Goal: Check status: Check status

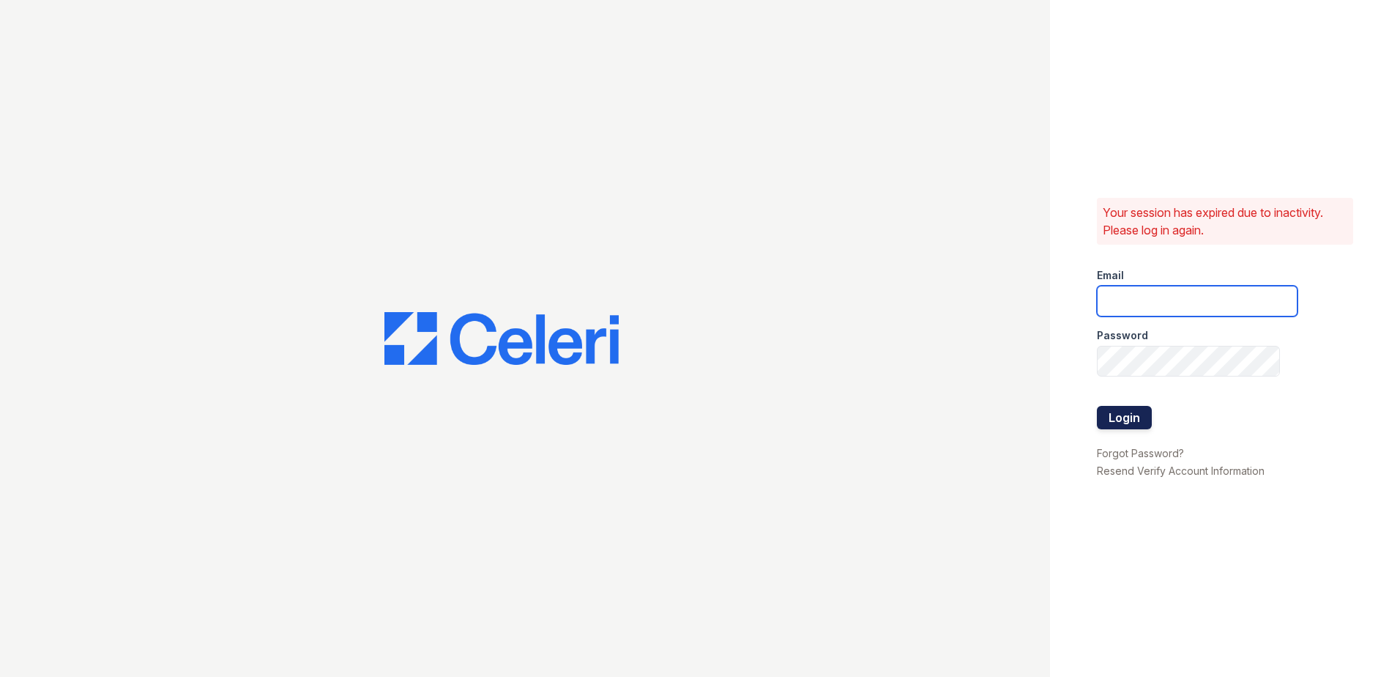
type input "nmurigi@trinity-pm.com"
click at [1132, 419] on button "Login" at bounding box center [1124, 417] width 55 height 23
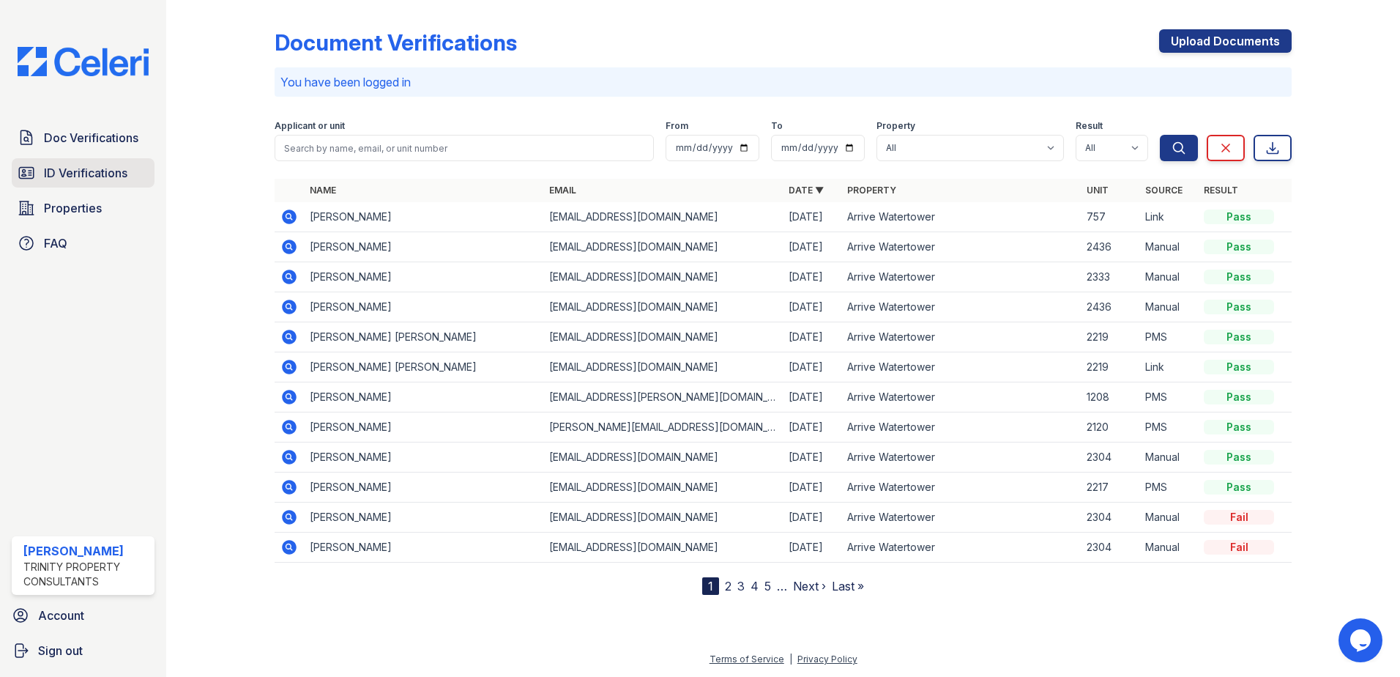
click at [21, 172] on icon at bounding box center [27, 173] width 18 height 18
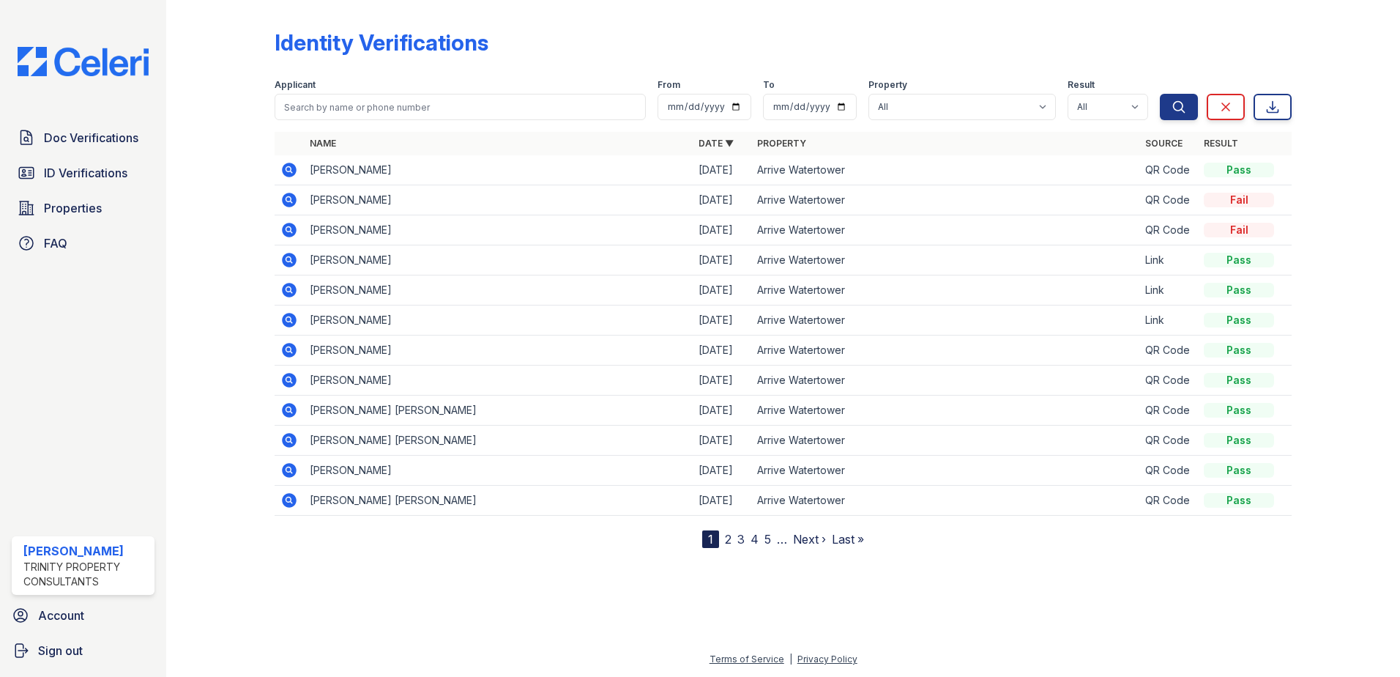
click at [293, 171] on icon at bounding box center [289, 170] width 15 height 15
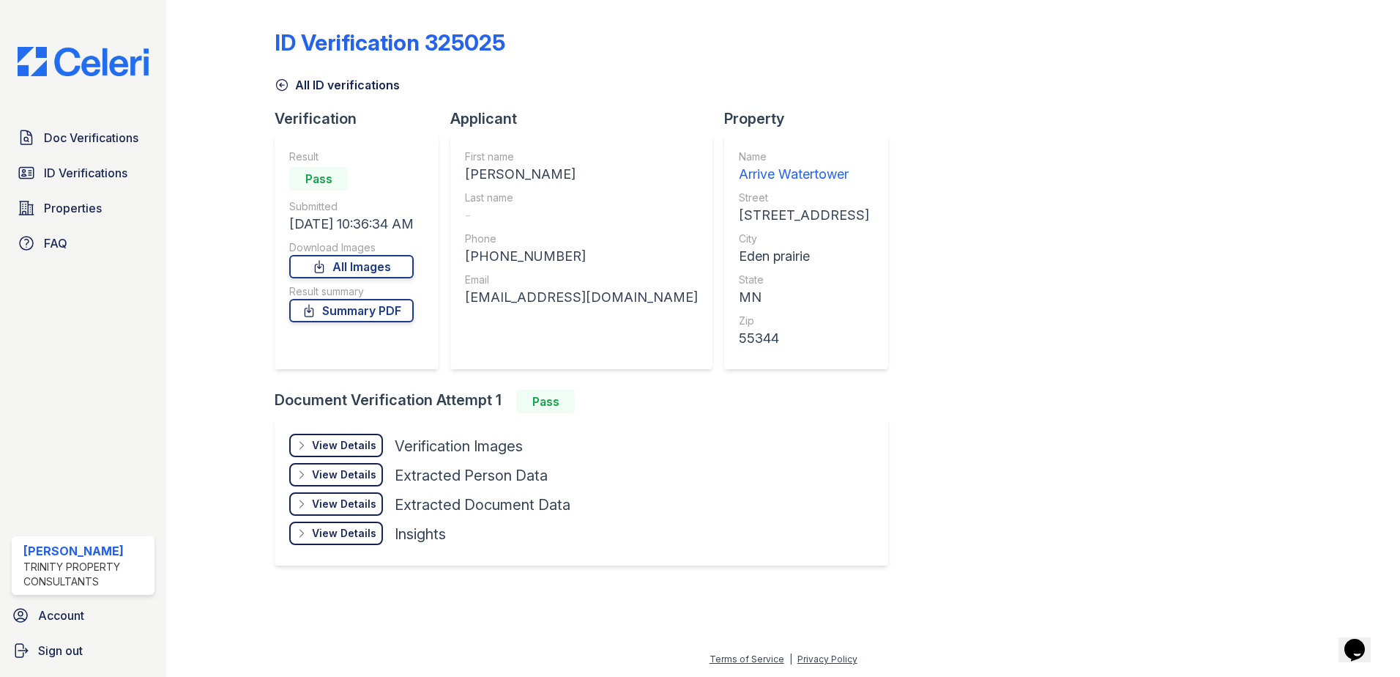
click at [359, 495] on div "View Details Details" at bounding box center [336, 503] width 94 height 23
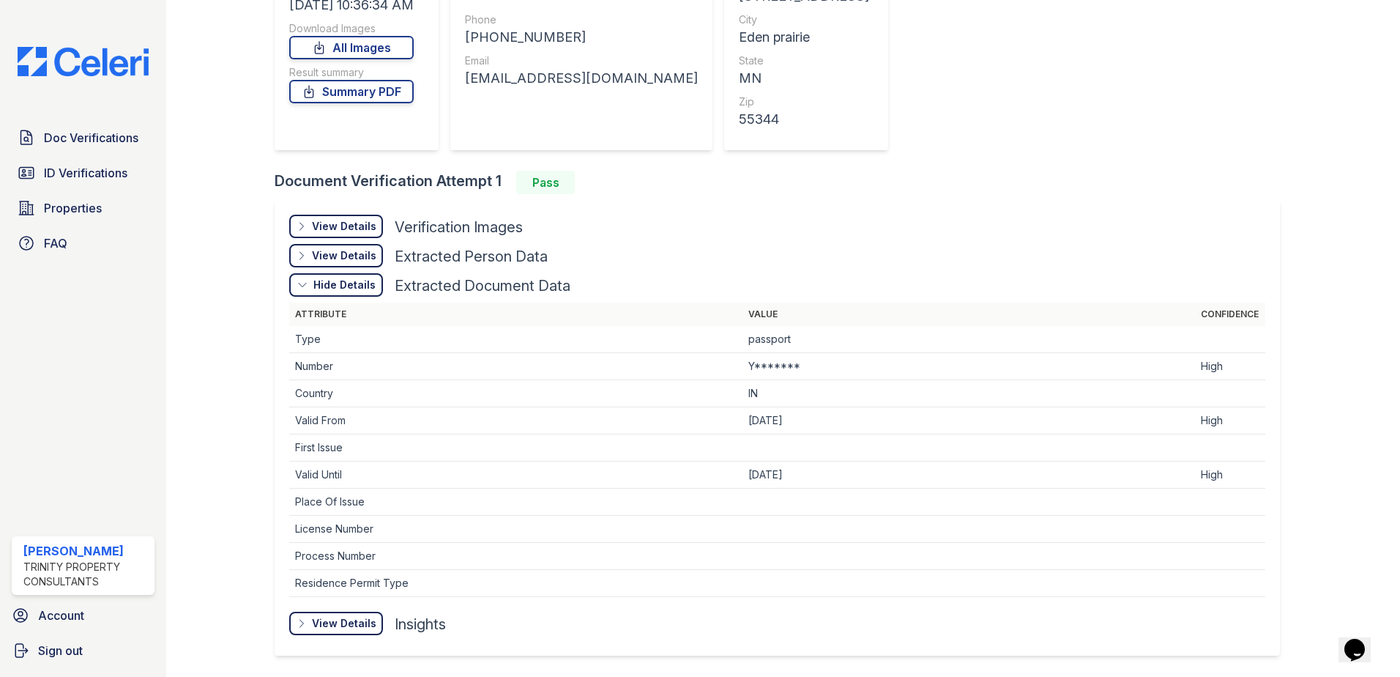
scroll to position [195, 0]
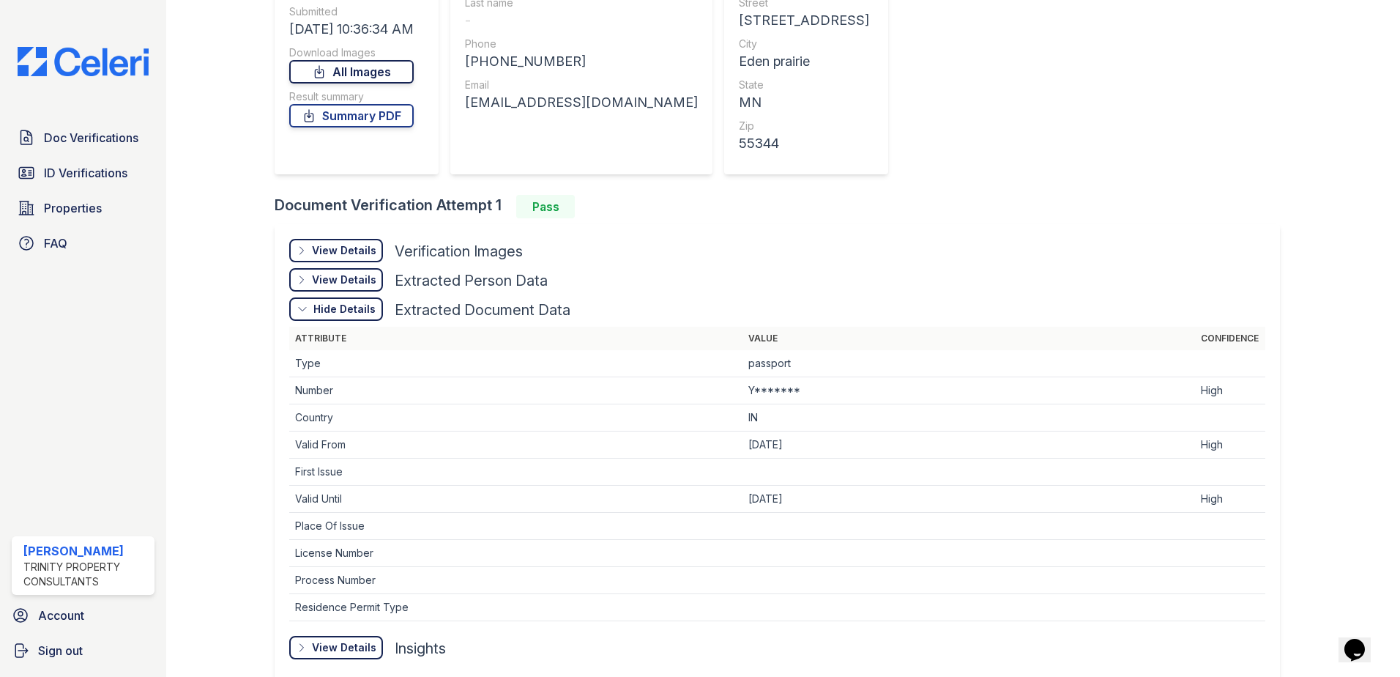
click at [366, 75] on link "All Images" at bounding box center [351, 71] width 124 height 23
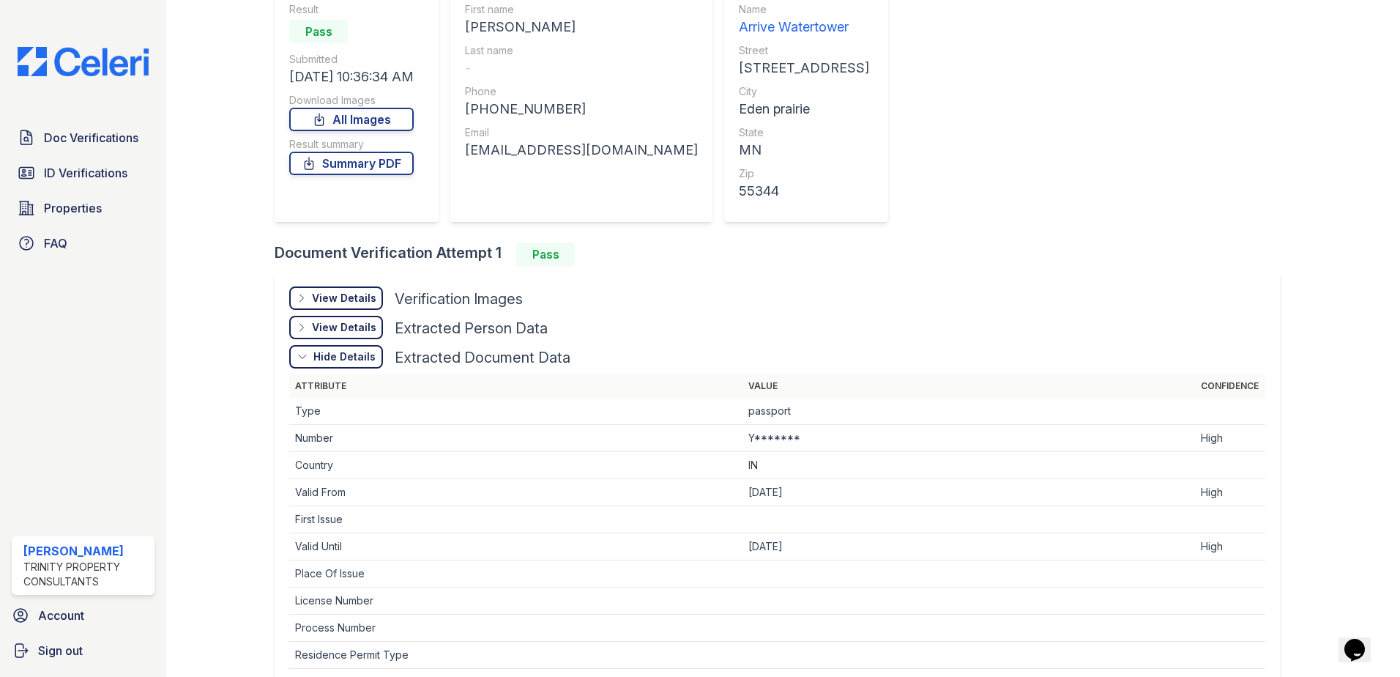
scroll to position [122, 0]
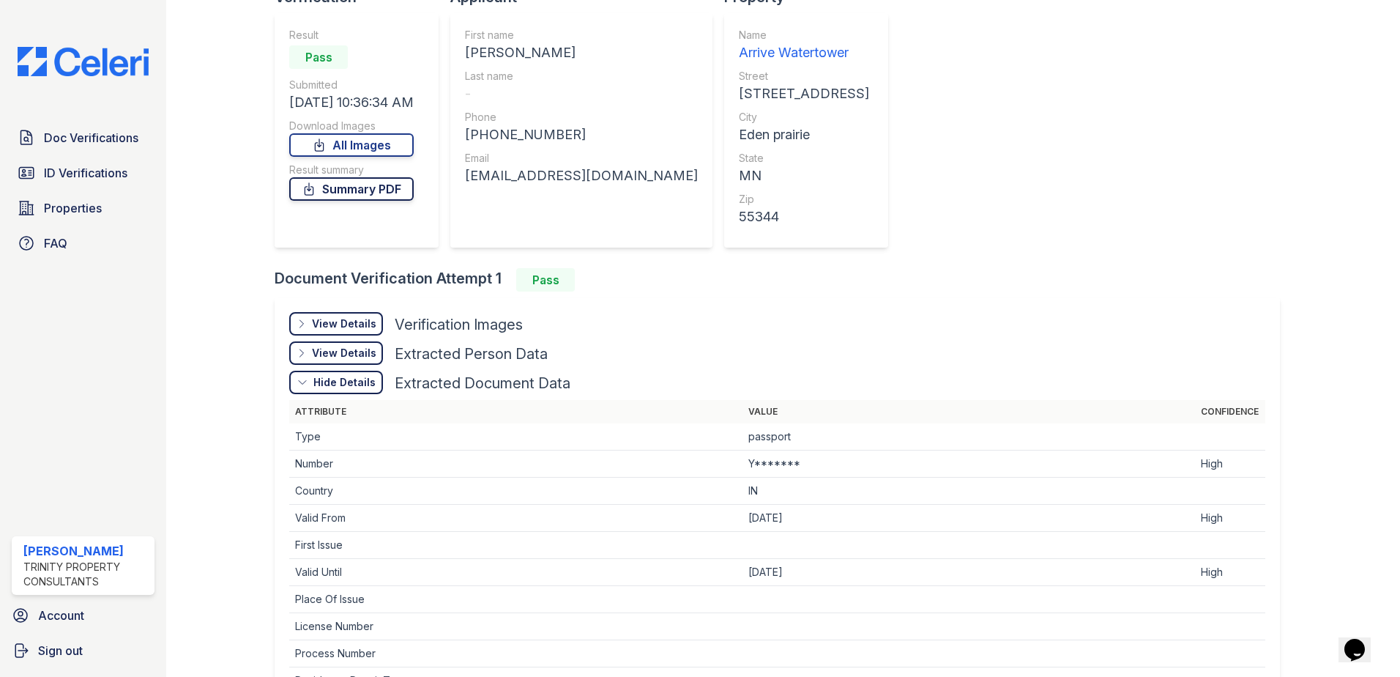
click at [386, 194] on link "Summary PDF" at bounding box center [351, 188] width 124 height 23
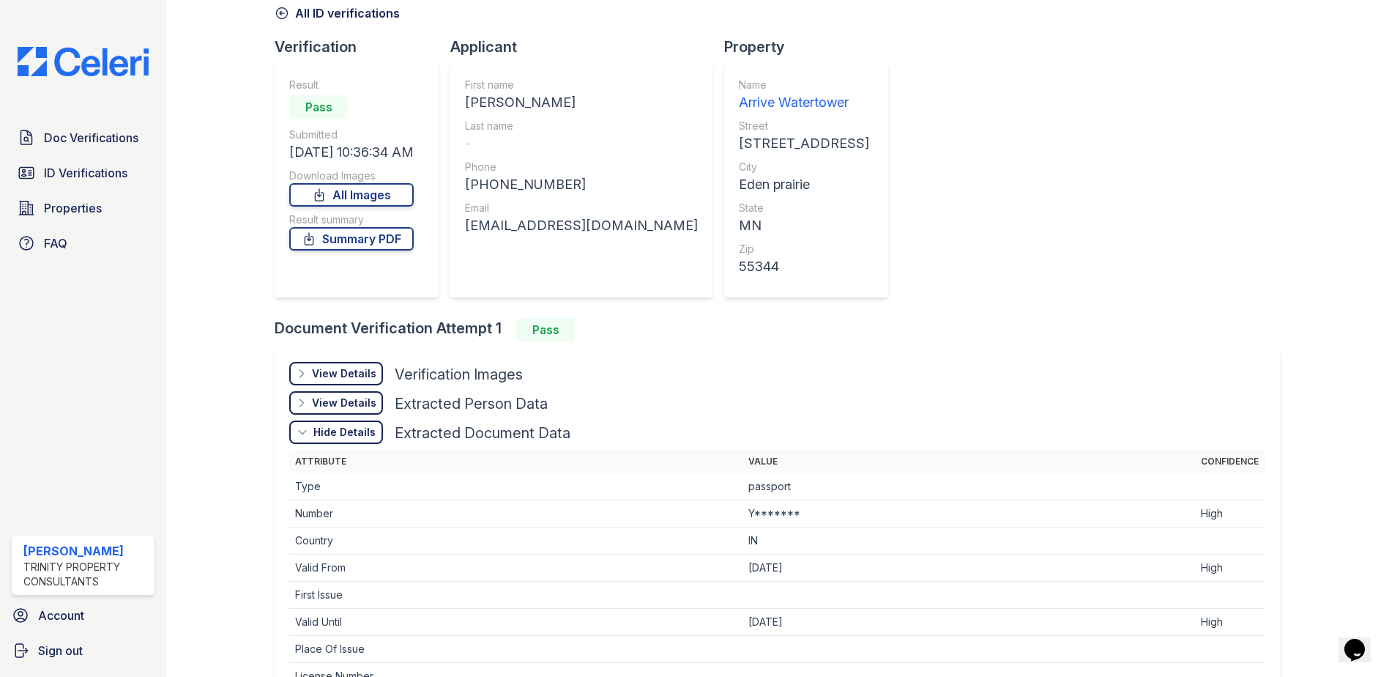
scroll to position [0, 0]
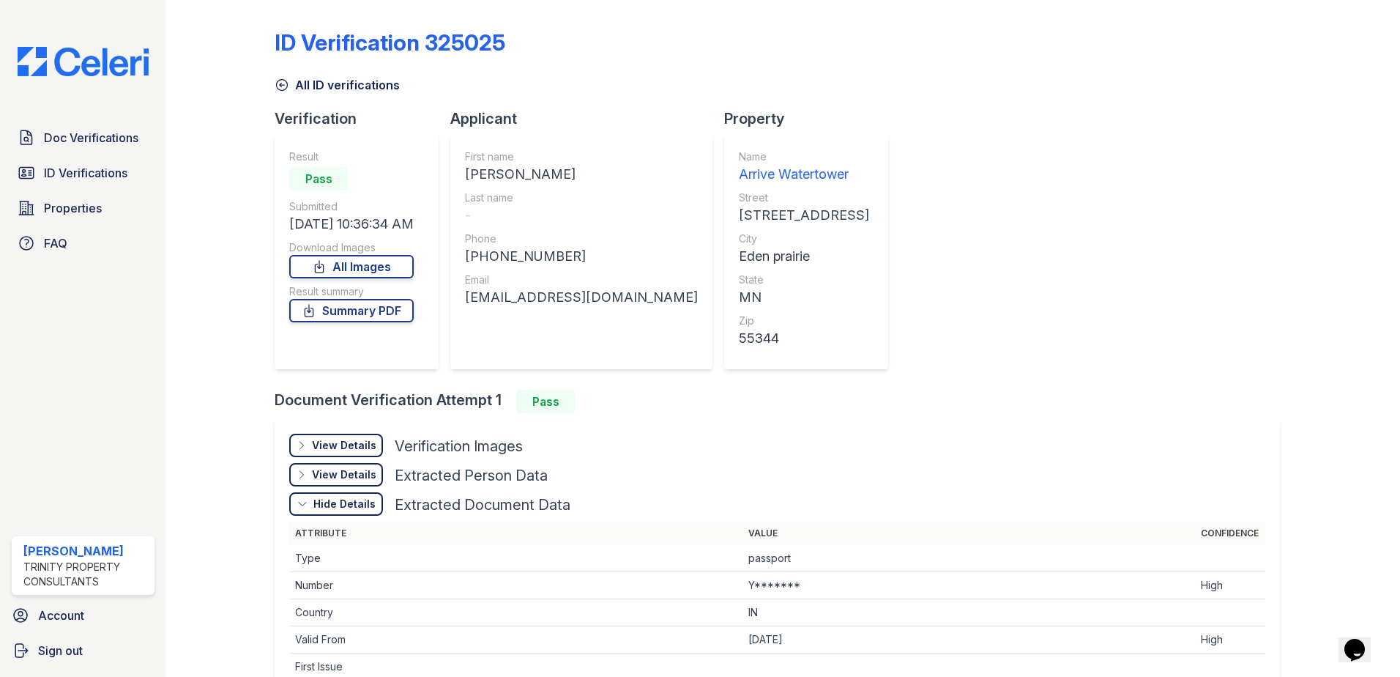
click at [278, 83] on icon at bounding box center [282, 85] width 15 height 15
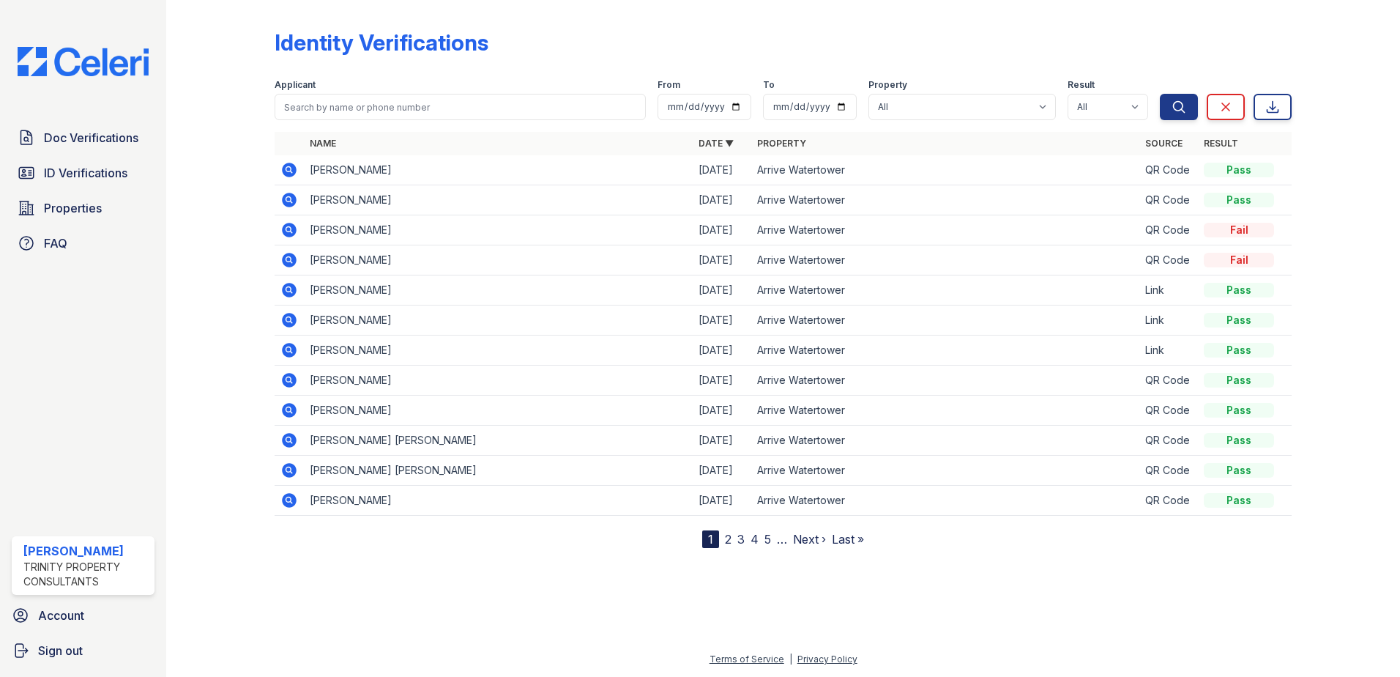
click at [294, 159] on td at bounding box center [289, 170] width 29 height 30
drag, startPoint x: 286, startPoint y: 173, endPoint x: 268, endPoint y: 164, distance: 20.3
click at [260, 172] on div at bounding box center [232, 277] width 85 height 542
click at [289, 166] on icon at bounding box center [289, 170] width 18 height 18
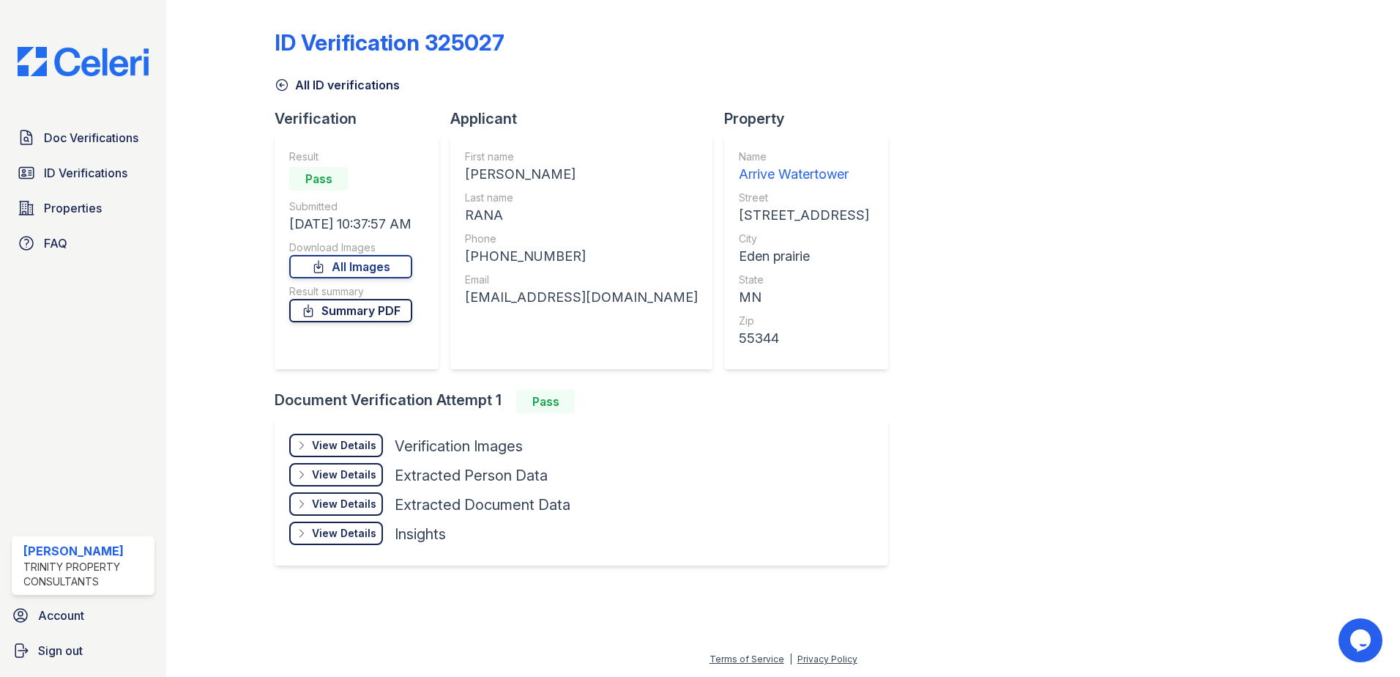
click at [364, 306] on link "Summary PDF" at bounding box center [350, 310] width 123 height 23
